Goal: Transaction & Acquisition: Purchase product/service

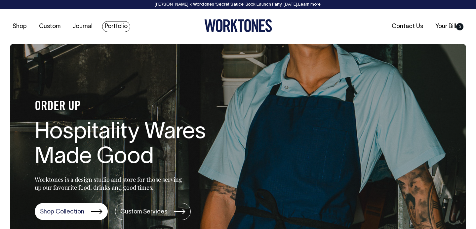
click at [110, 24] on link "Portfolio" at bounding box center [116, 26] width 28 height 11
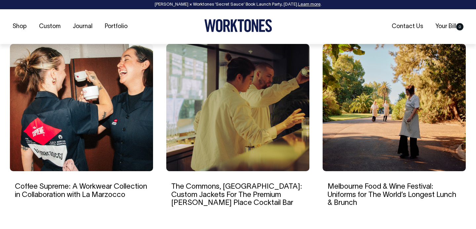
scroll to position [437, 0]
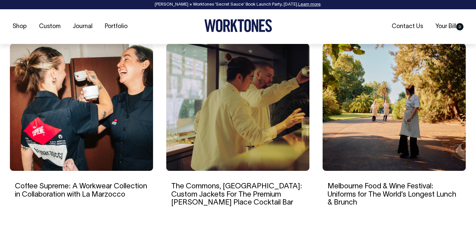
click at [98, 119] on img at bounding box center [81, 107] width 143 height 127
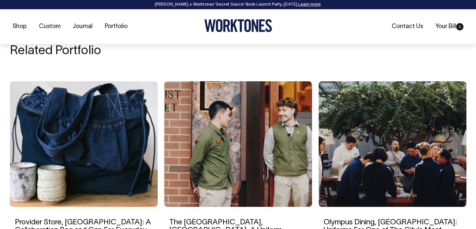
scroll to position [3144, 0]
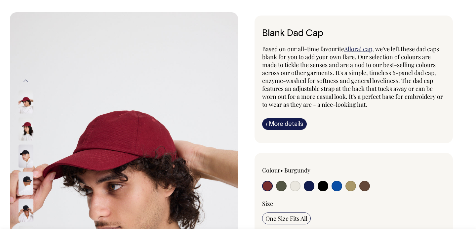
scroll to position [32, 0]
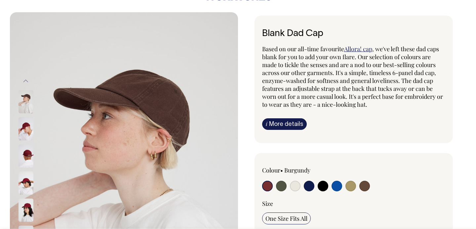
click at [264, 185] on input "radio" at bounding box center [267, 186] width 11 height 11
click at [27, 129] on img at bounding box center [26, 128] width 15 height 23
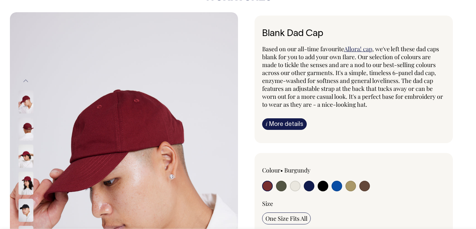
click at [27, 128] on img at bounding box center [26, 129] width 15 height 23
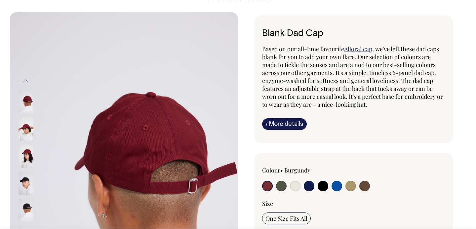
click at [28, 154] on img at bounding box center [26, 156] width 15 height 23
